Goal: Transaction & Acquisition: Purchase product/service

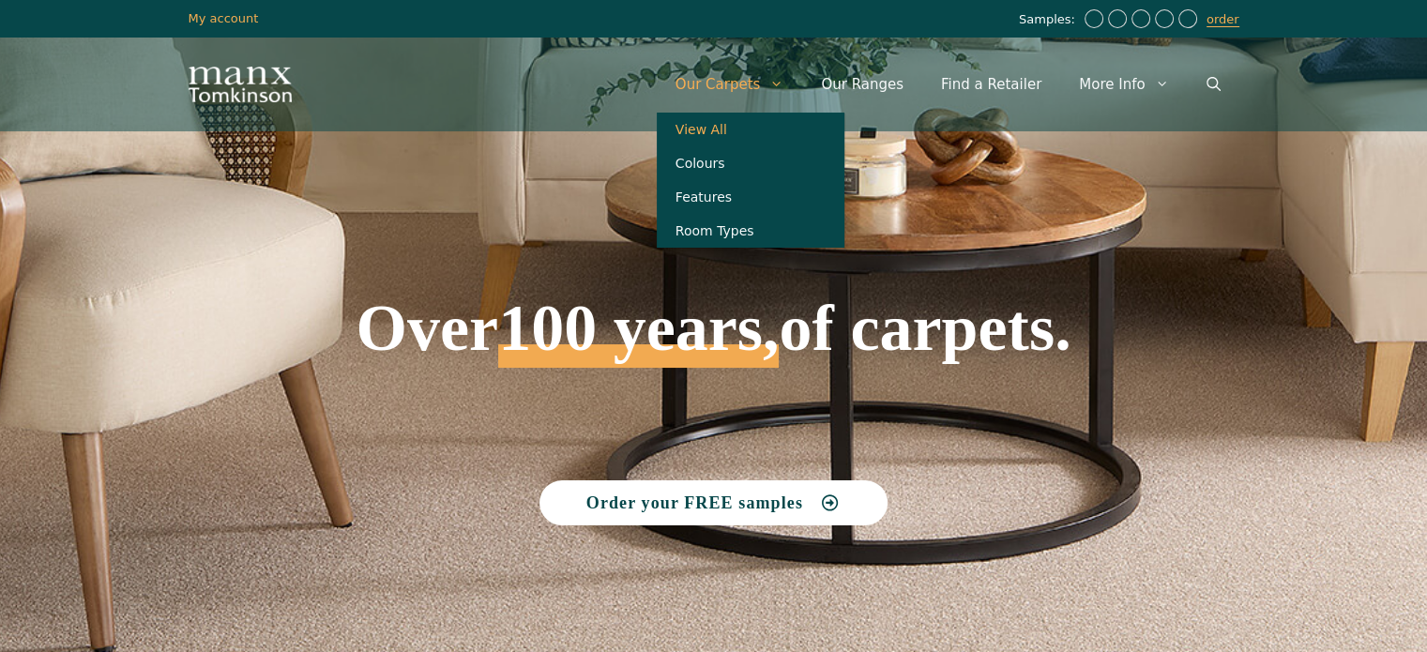
click at [758, 123] on link "View All" at bounding box center [751, 130] width 188 height 34
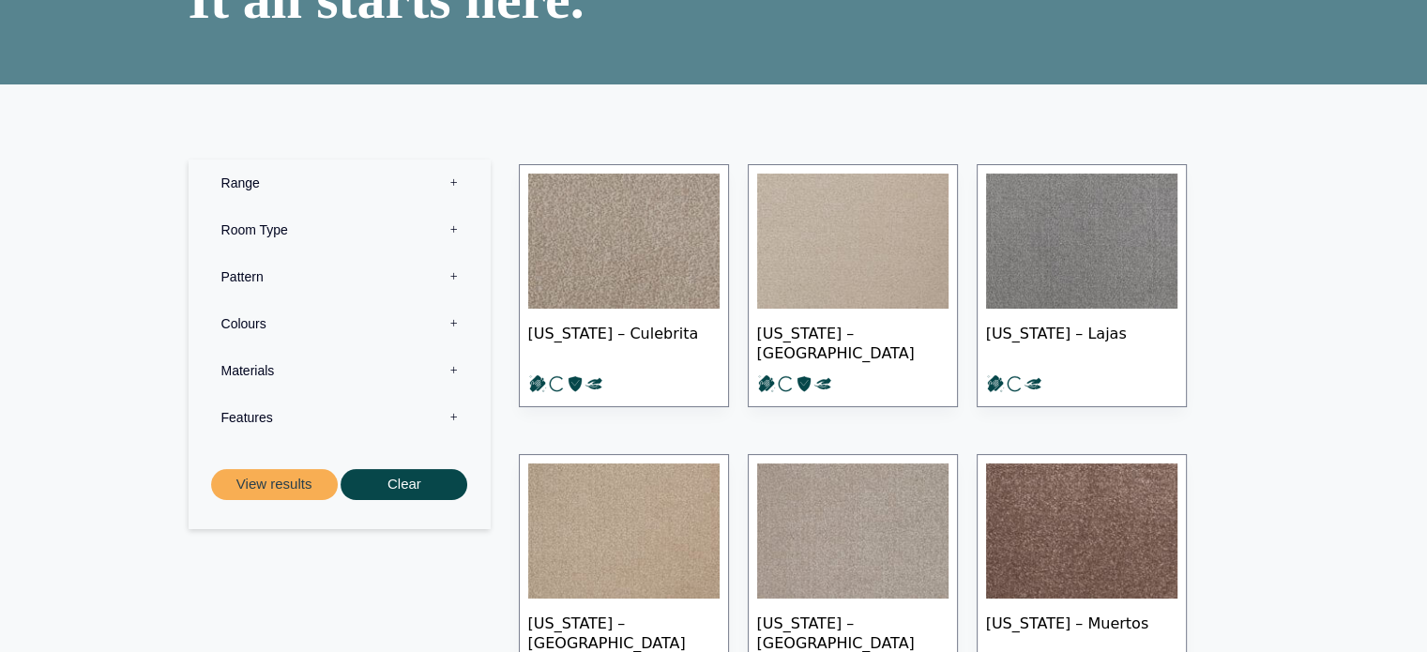
scroll to position [180, 0]
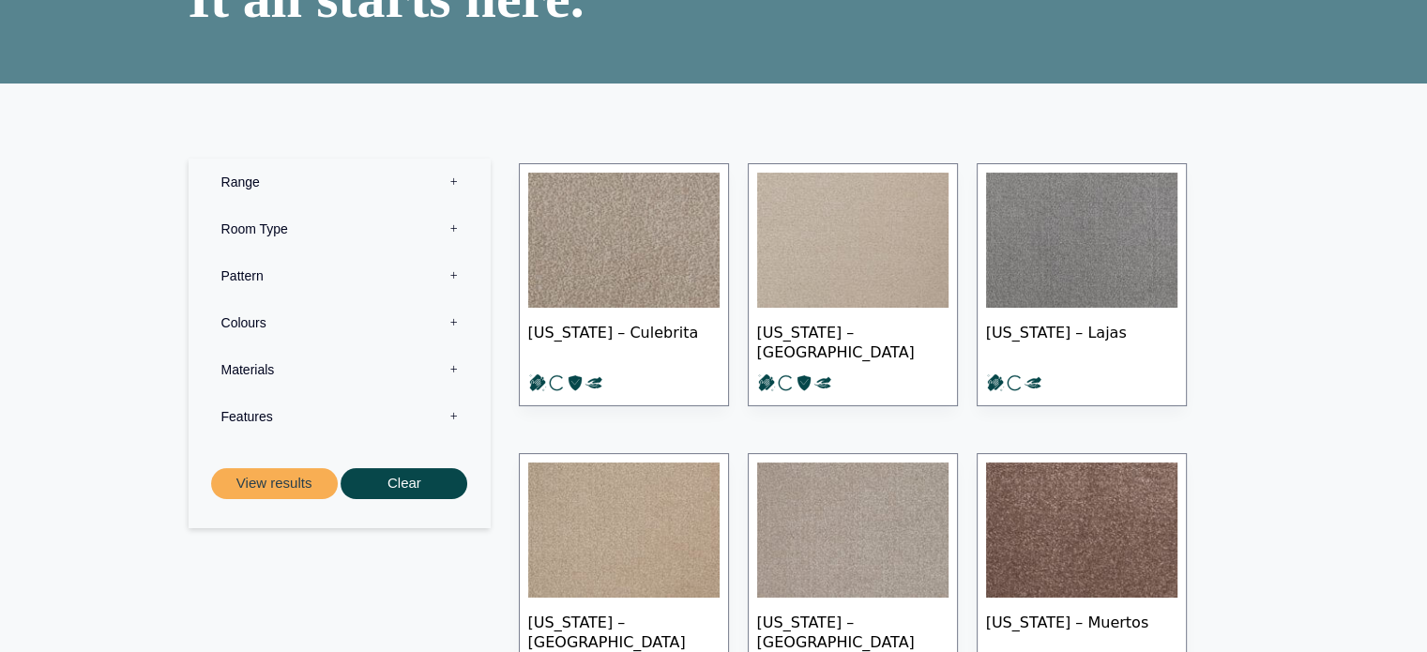
click at [458, 182] on label "Range 0" at bounding box center [340, 182] width 274 height 47
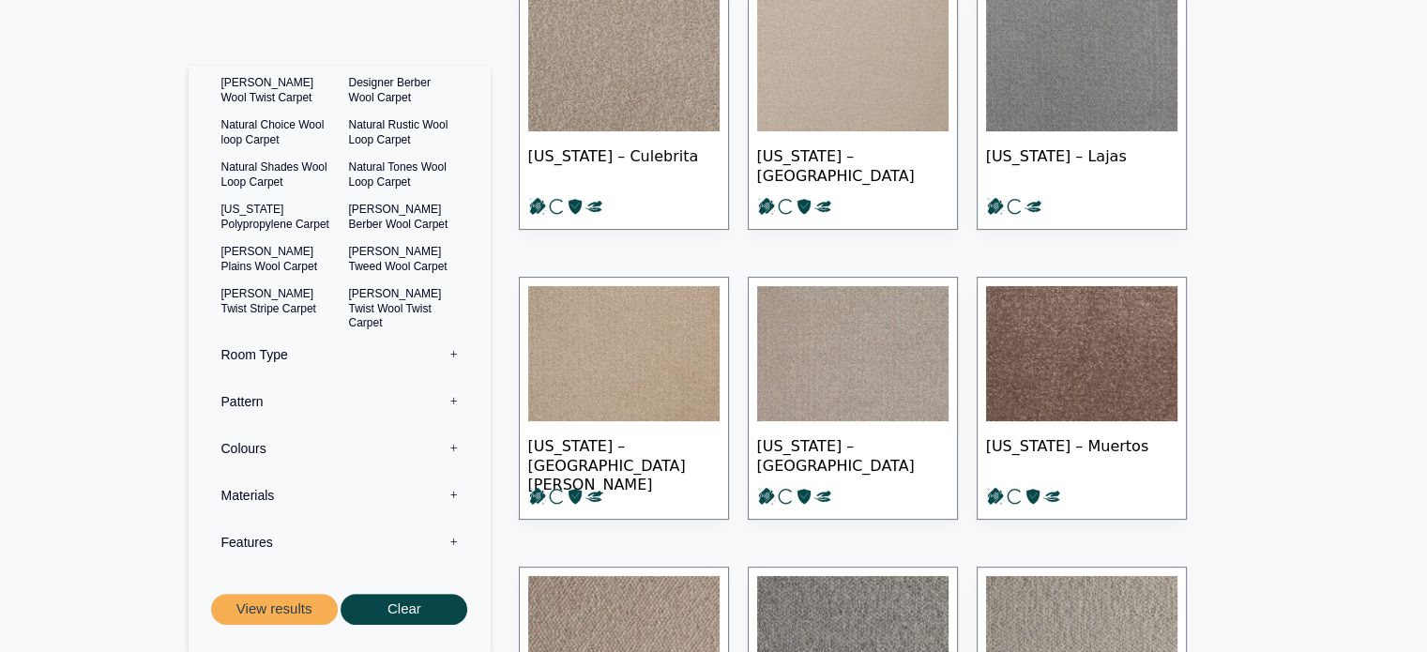
scroll to position [358, 0]
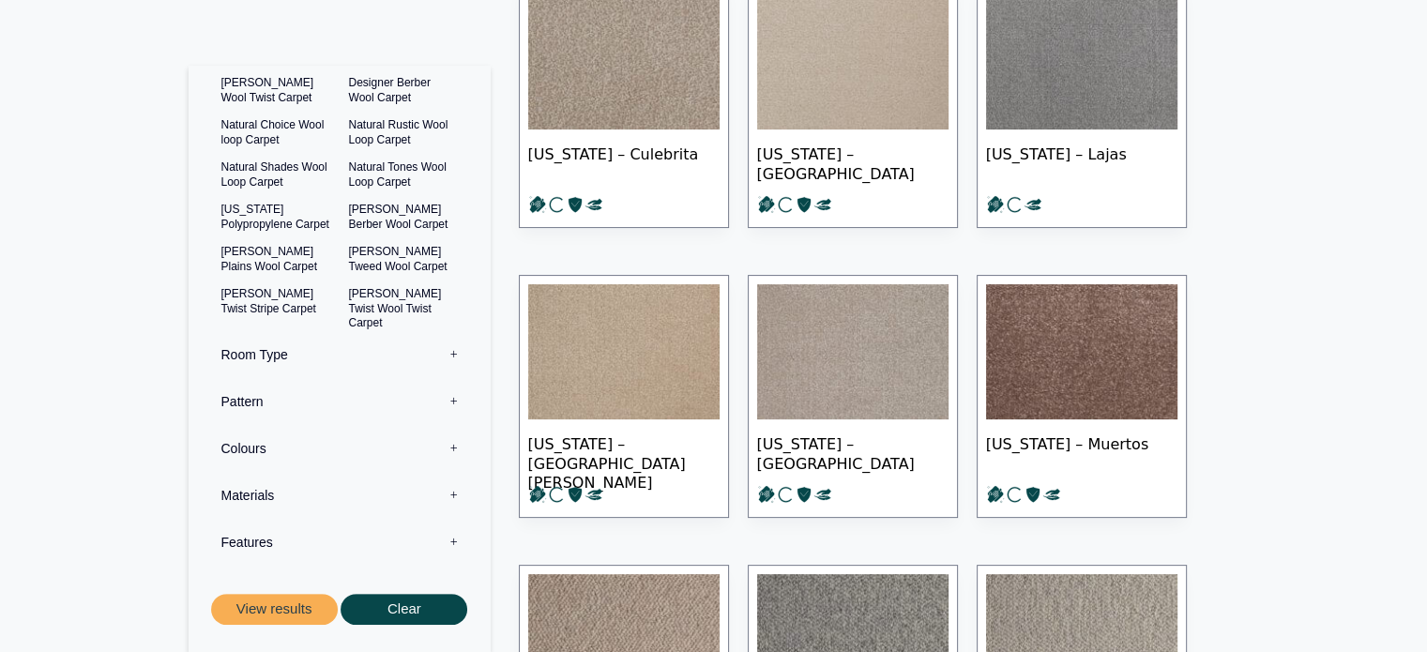
click at [439, 492] on label "Materials 0" at bounding box center [340, 495] width 274 height 47
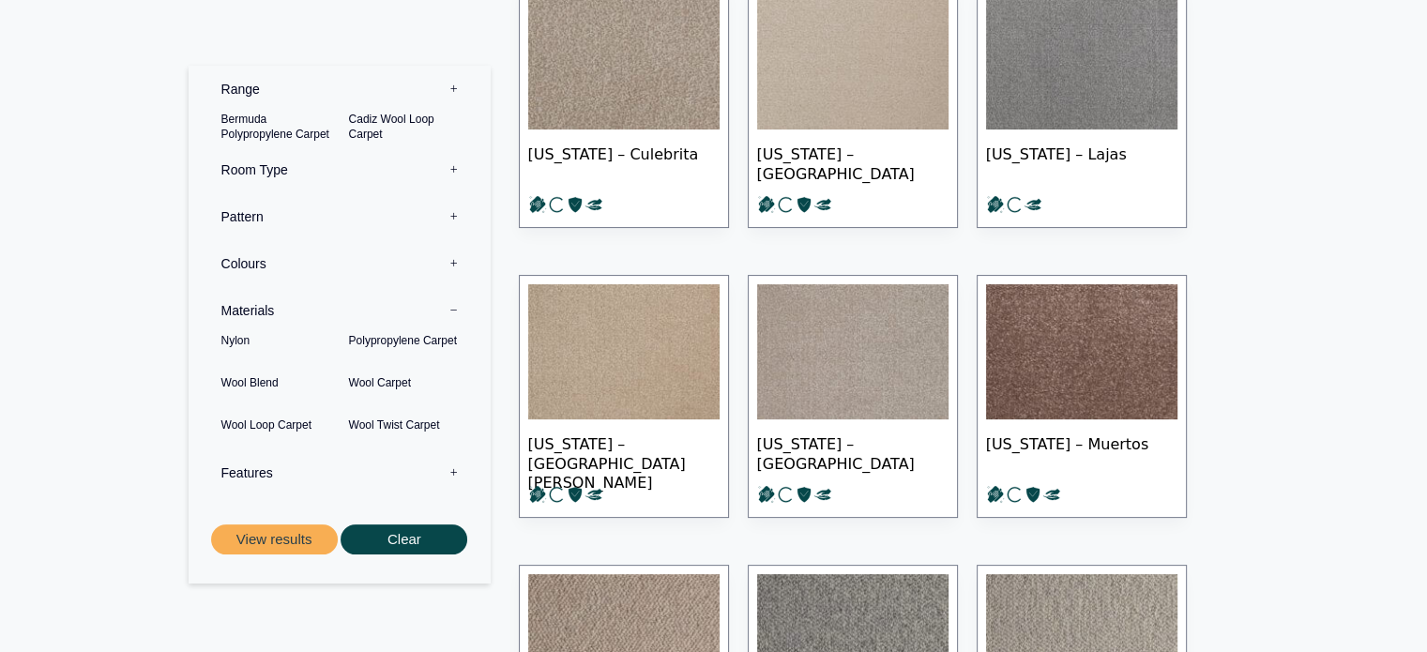
scroll to position [0, 0]
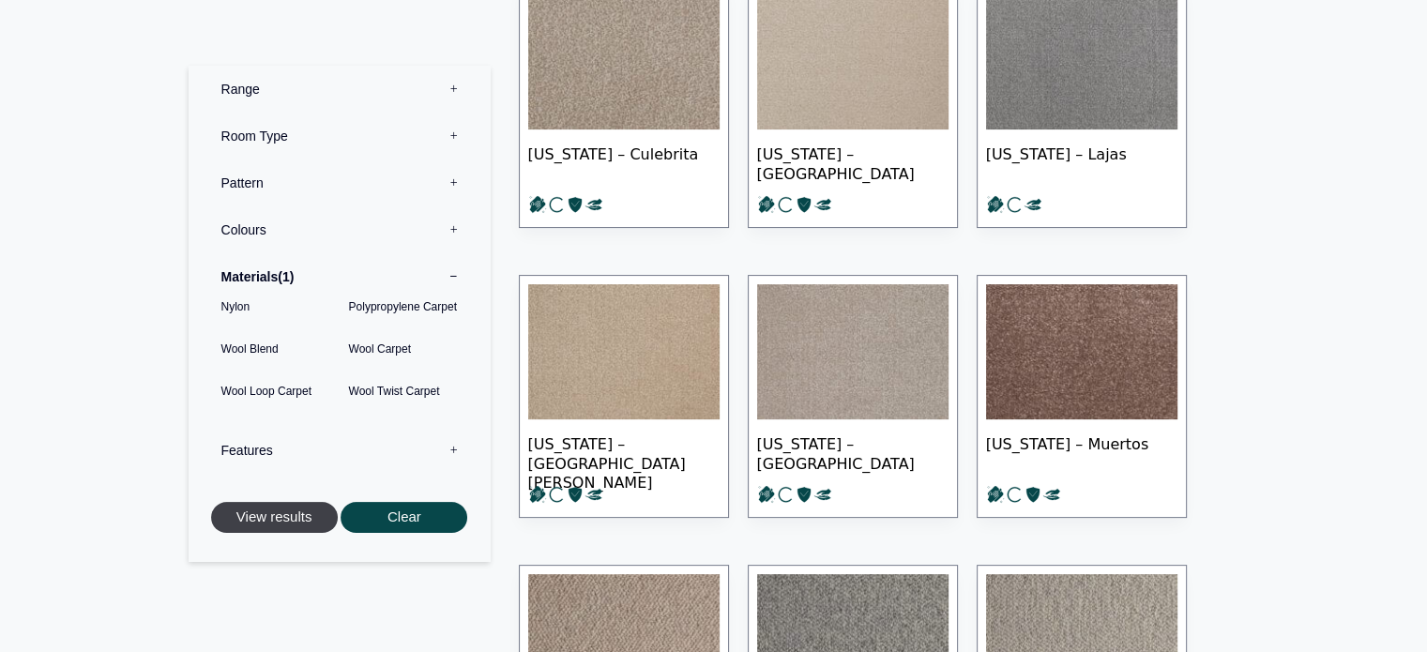
click at [265, 522] on button "View results" at bounding box center [274, 517] width 127 height 31
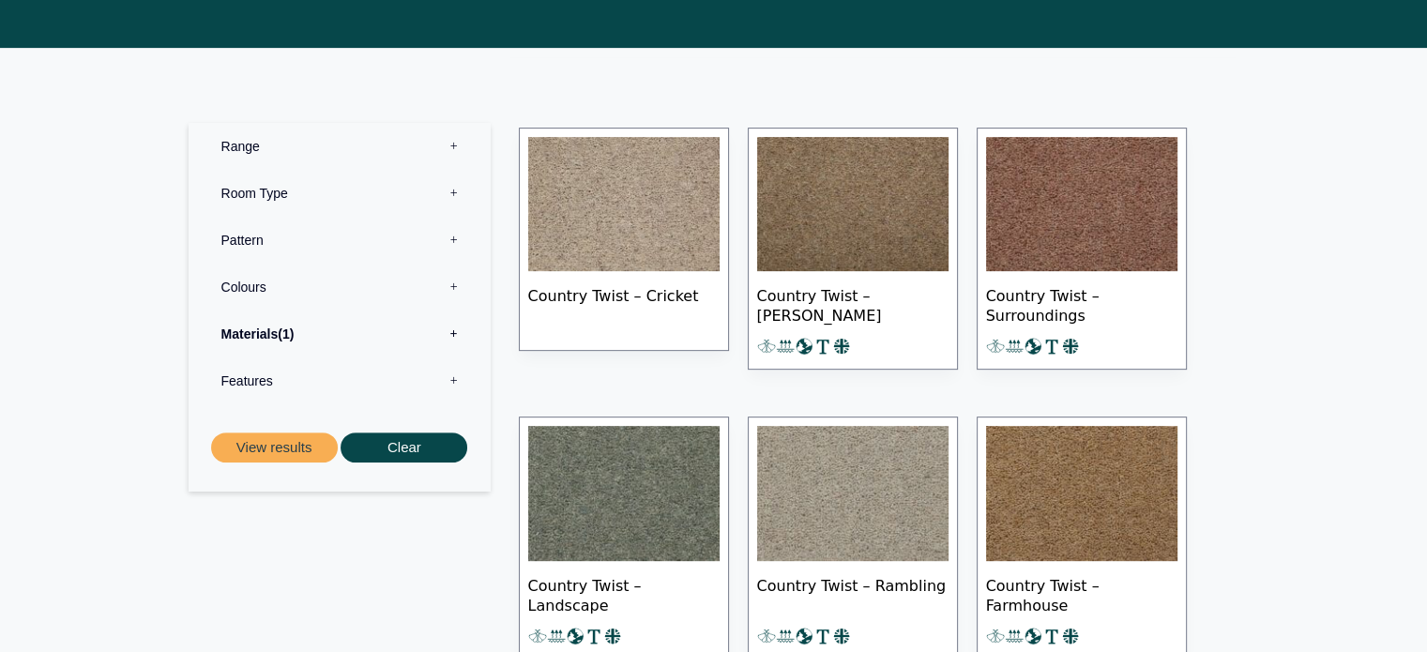
scroll to position [707, 0]
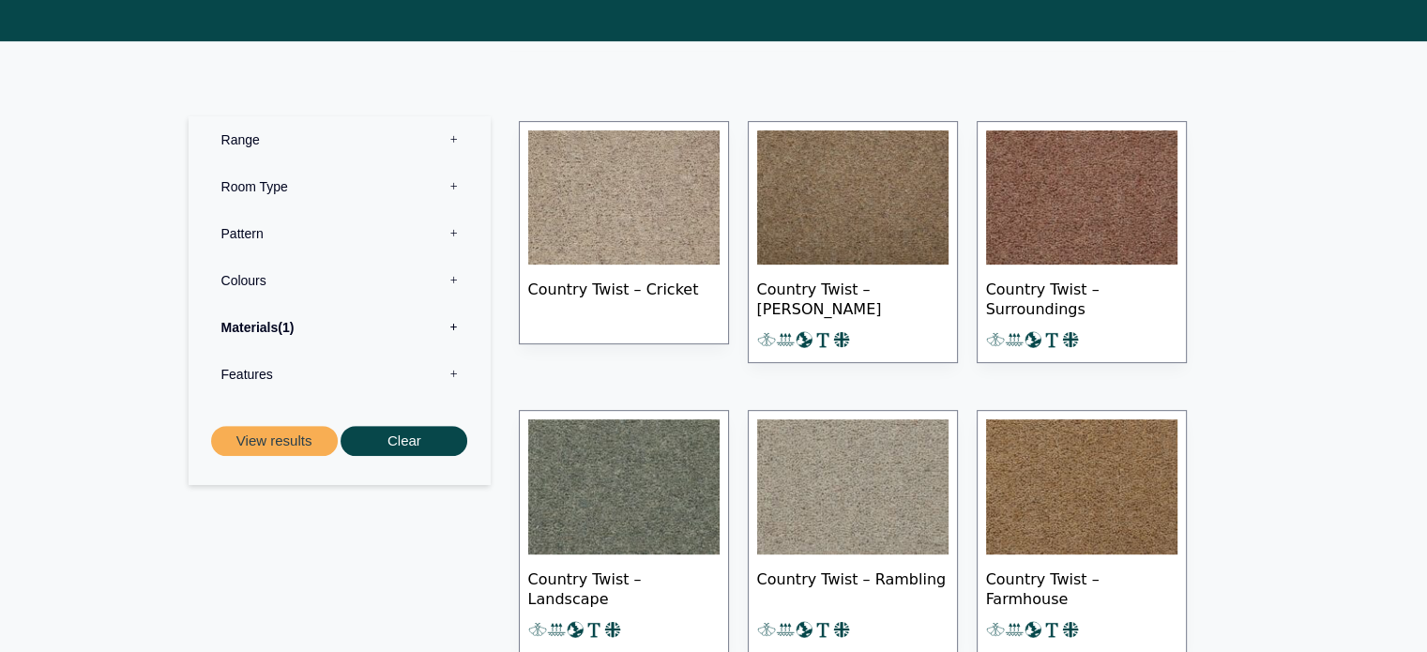
click at [278, 116] on label "Range 0" at bounding box center [340, 139] width 274 height 47
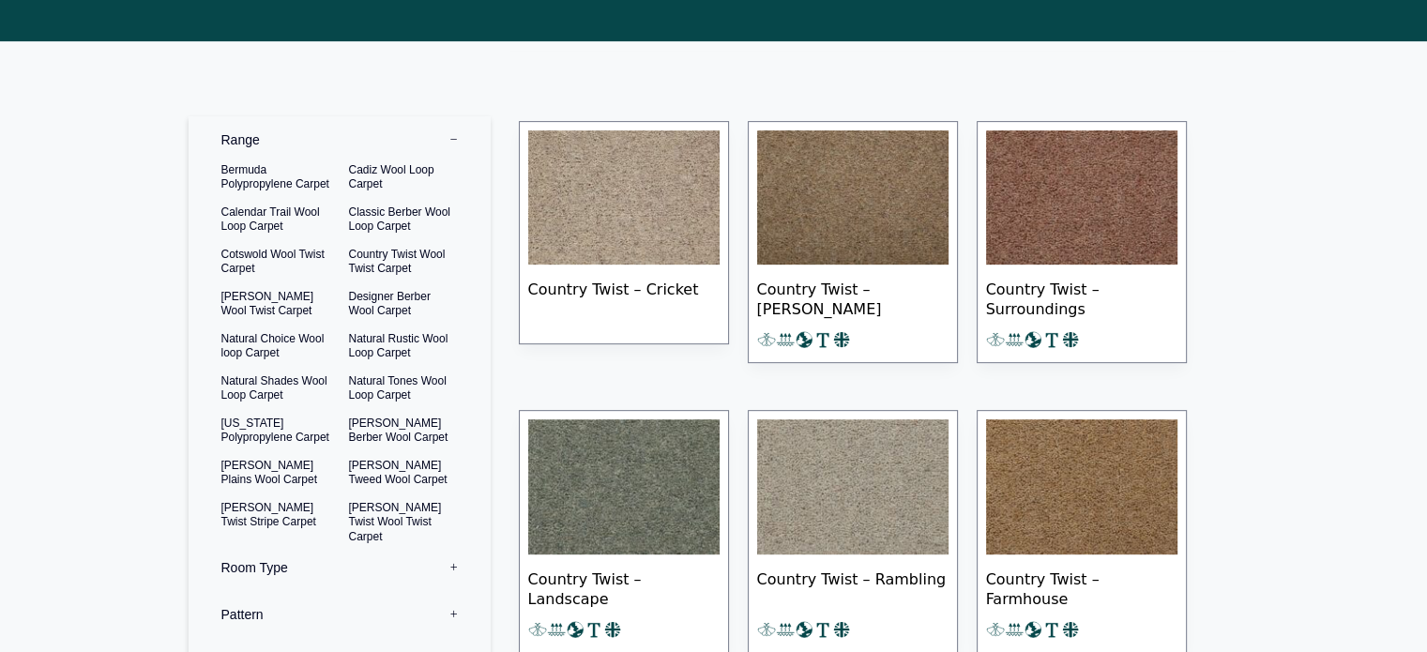
click at [435, 119] on label "Range 0" at bounding box center [340, 139] width 274 height 47
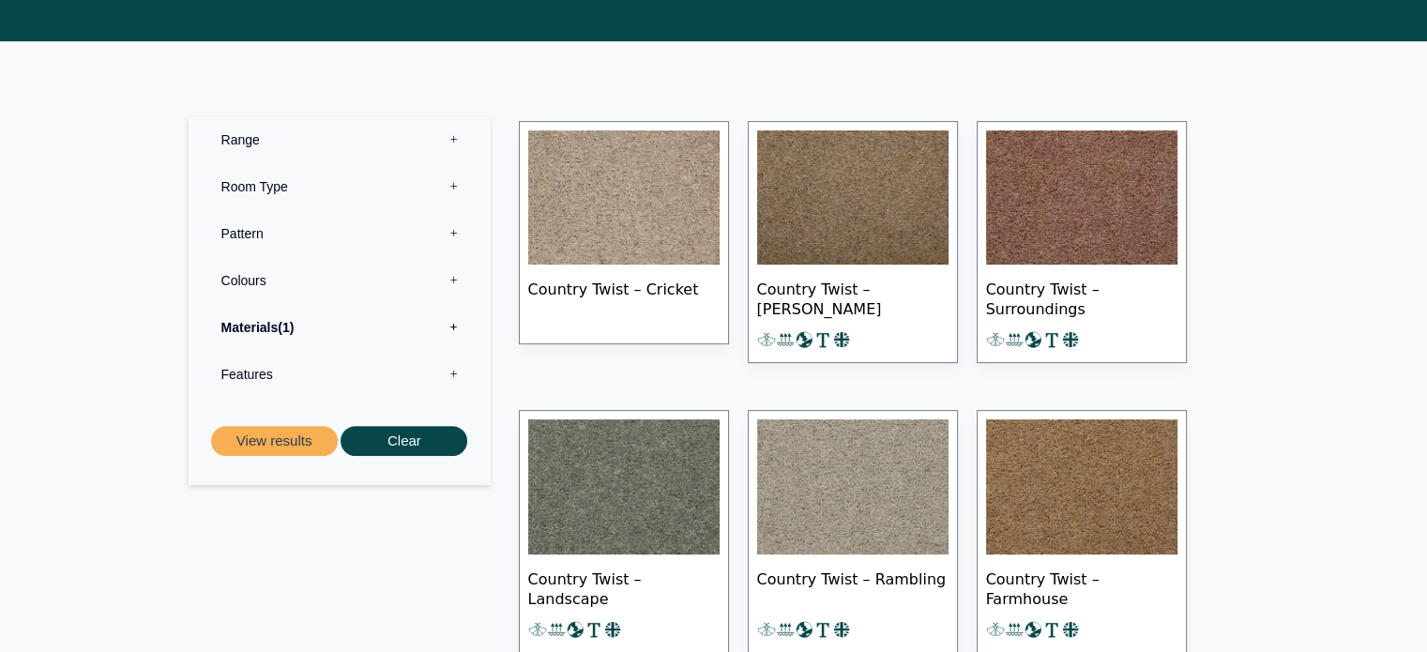
click at [453, 263] on label "Colours 0" at bounding box center [340, 280] width 274 height 47
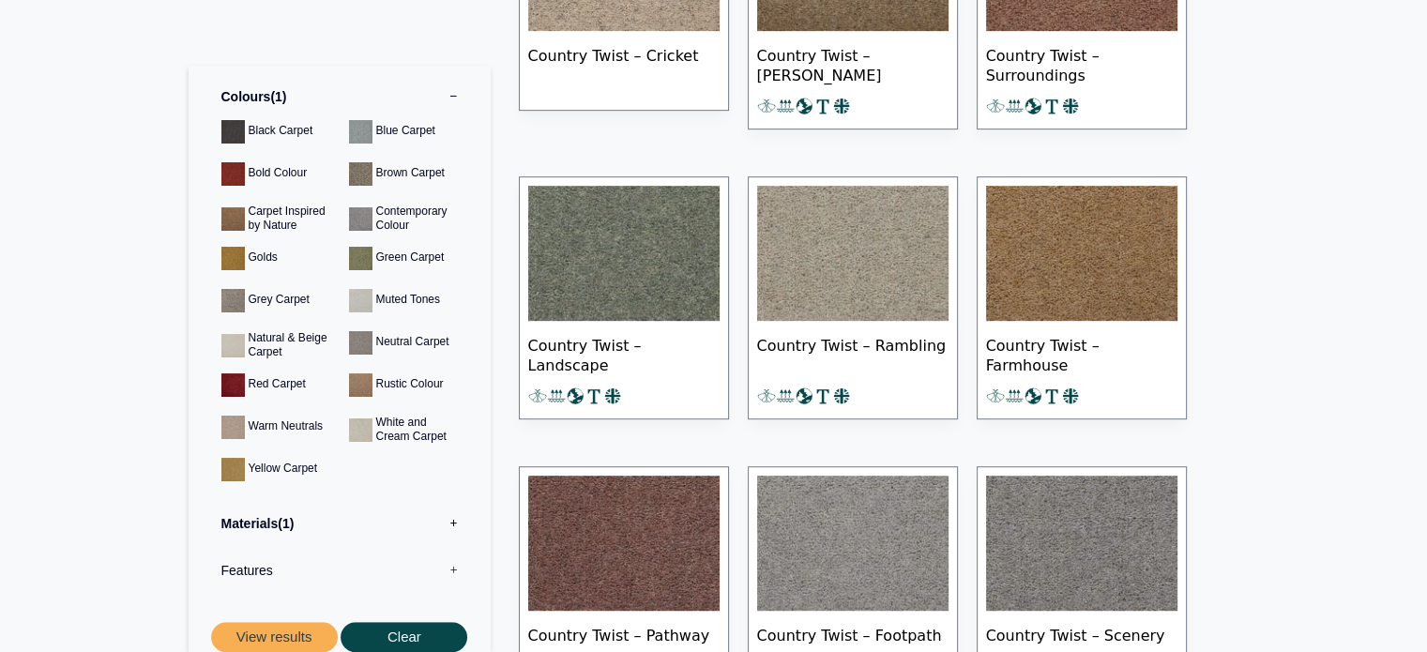
scroll to position [942, 0]
click at [294, 641] on button "View results" at bounding box center [274, 637] width 127 height 31
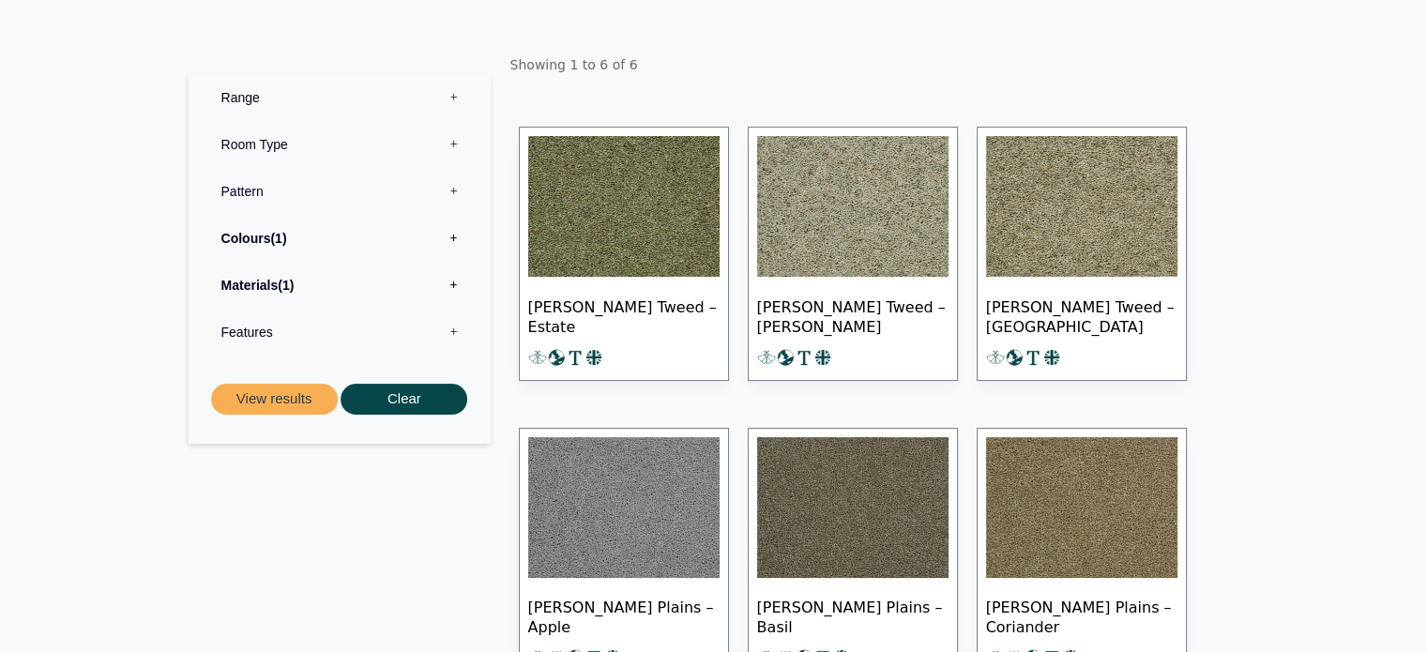
scroll to position [270, 0]
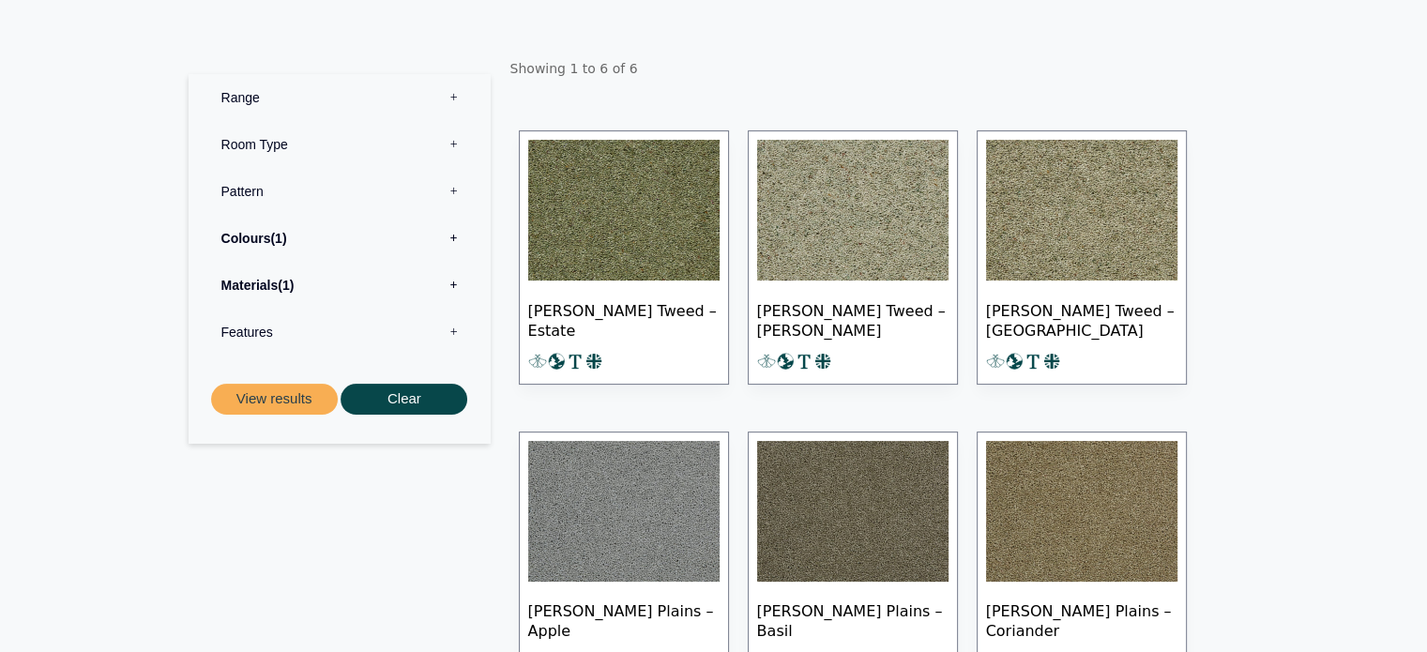
click at [650, 247] on img at bounding box center [623, 210] width 191 height 141
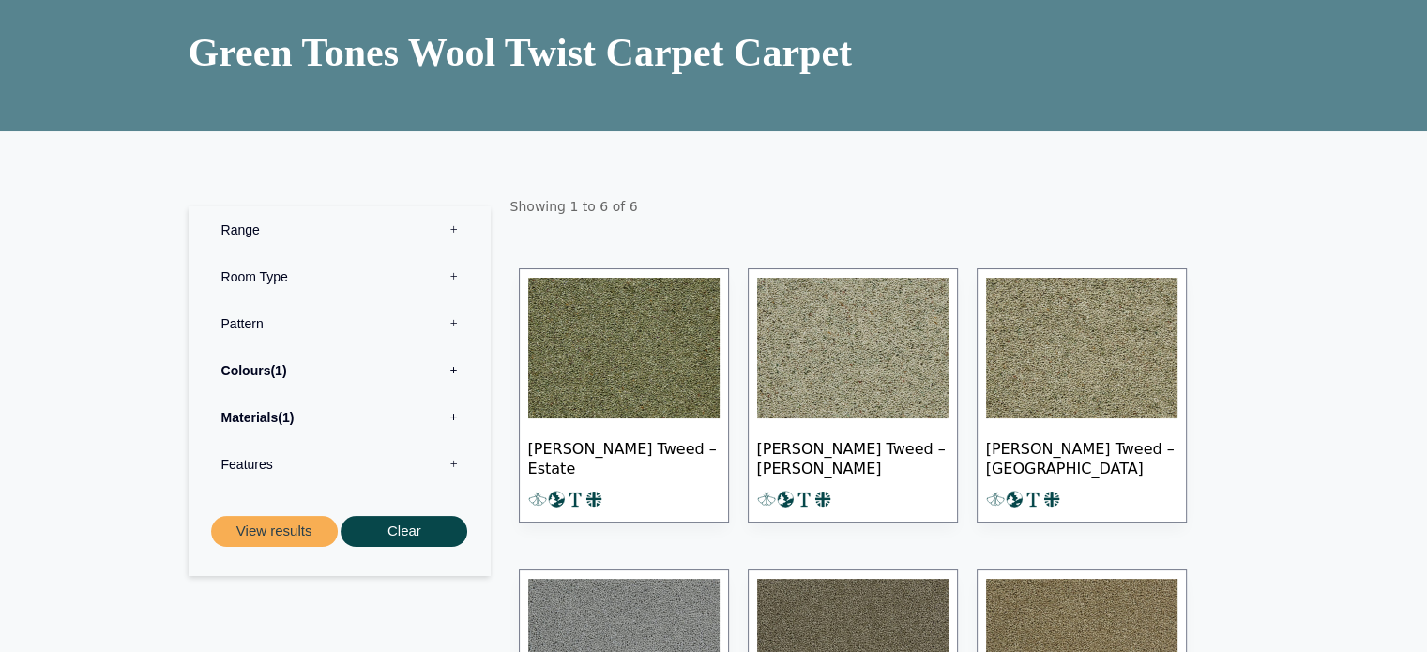
scroll to position [0, 0]
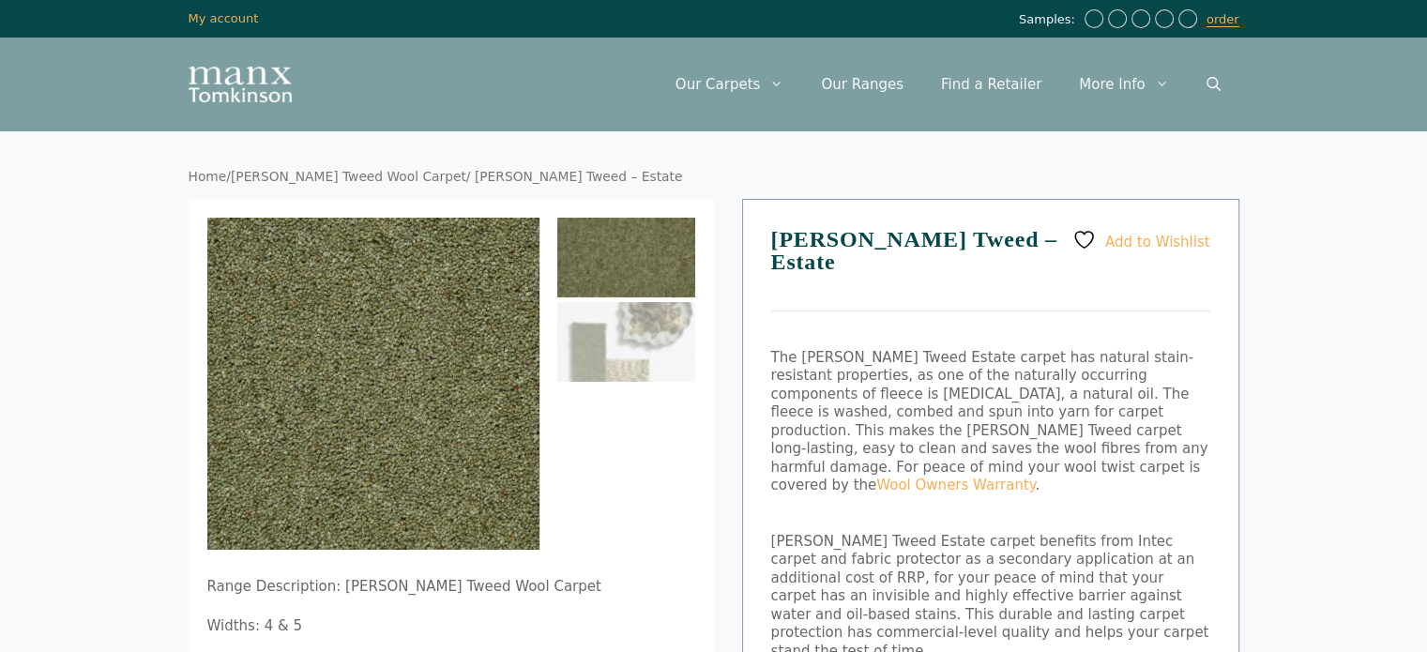
click at [650, 247] on img at bounding box center [626, 258] width 138 height 80
click at [650, 326] on img at bounding box center [626, 342] width 138 height 80
